Goal: Information Seeking & Learning: Learn about a topic

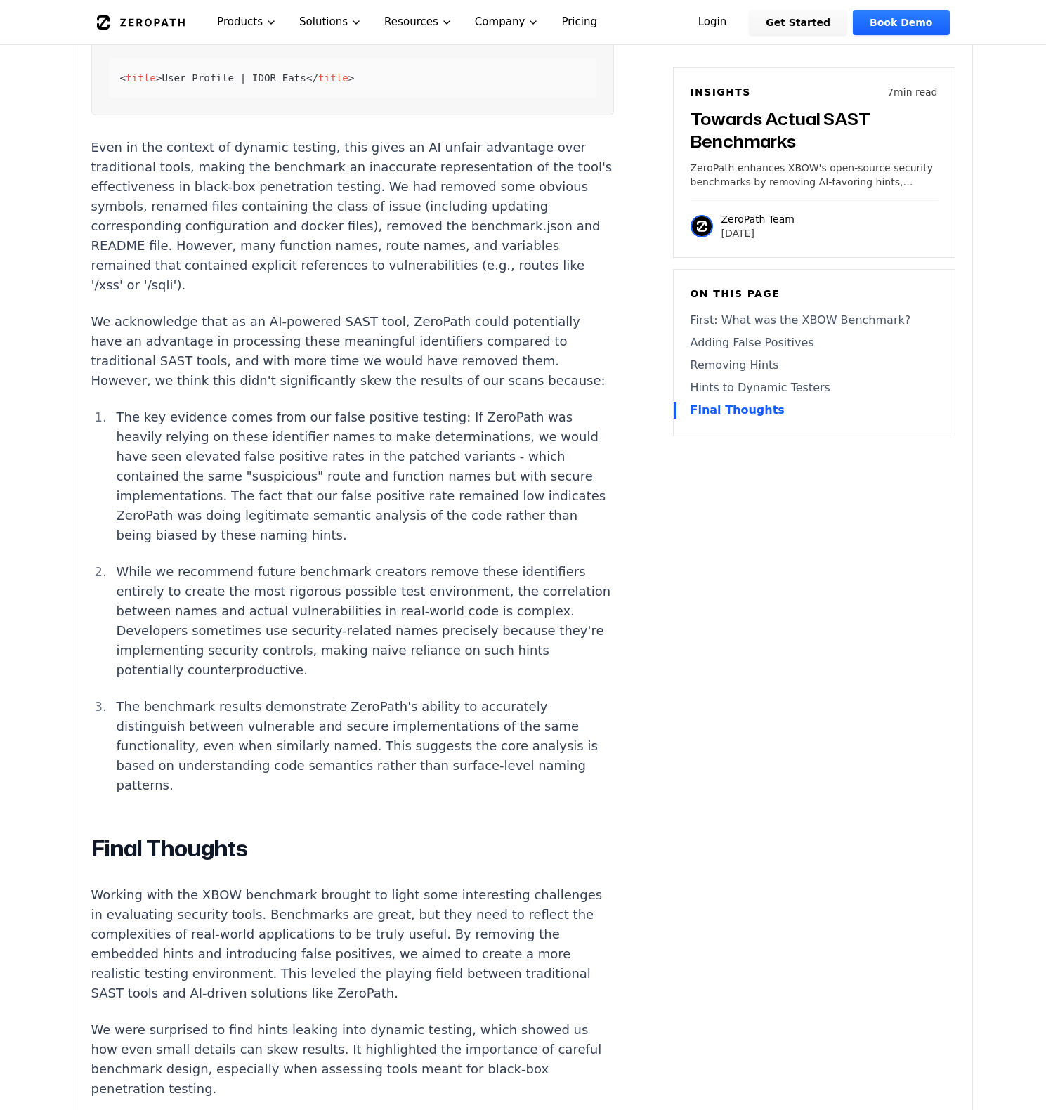
scroll to position [3226, 0]
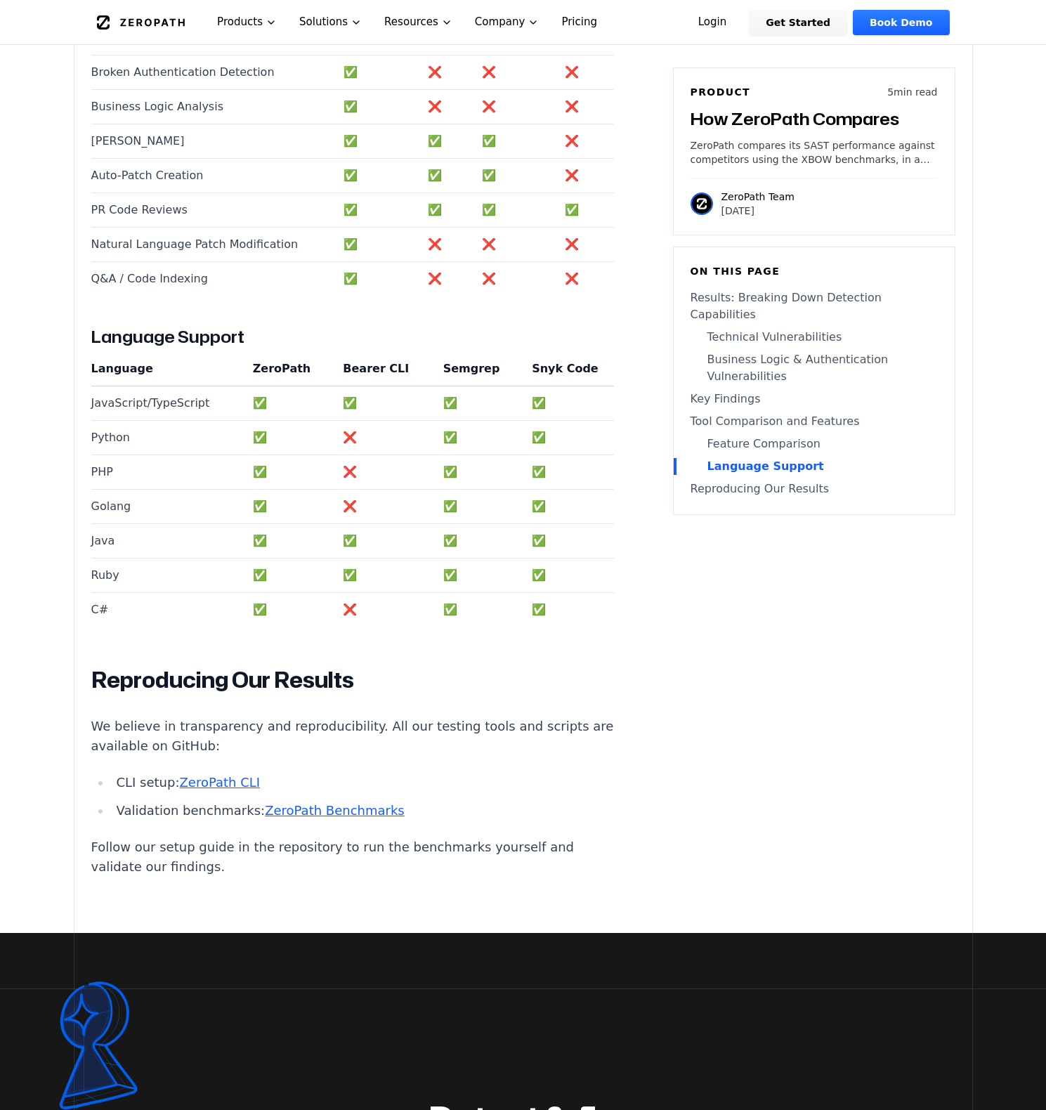
scroll to position [2918, 0]
